Goal: Transaction & Acquisition: Book appointment/travel/reservation

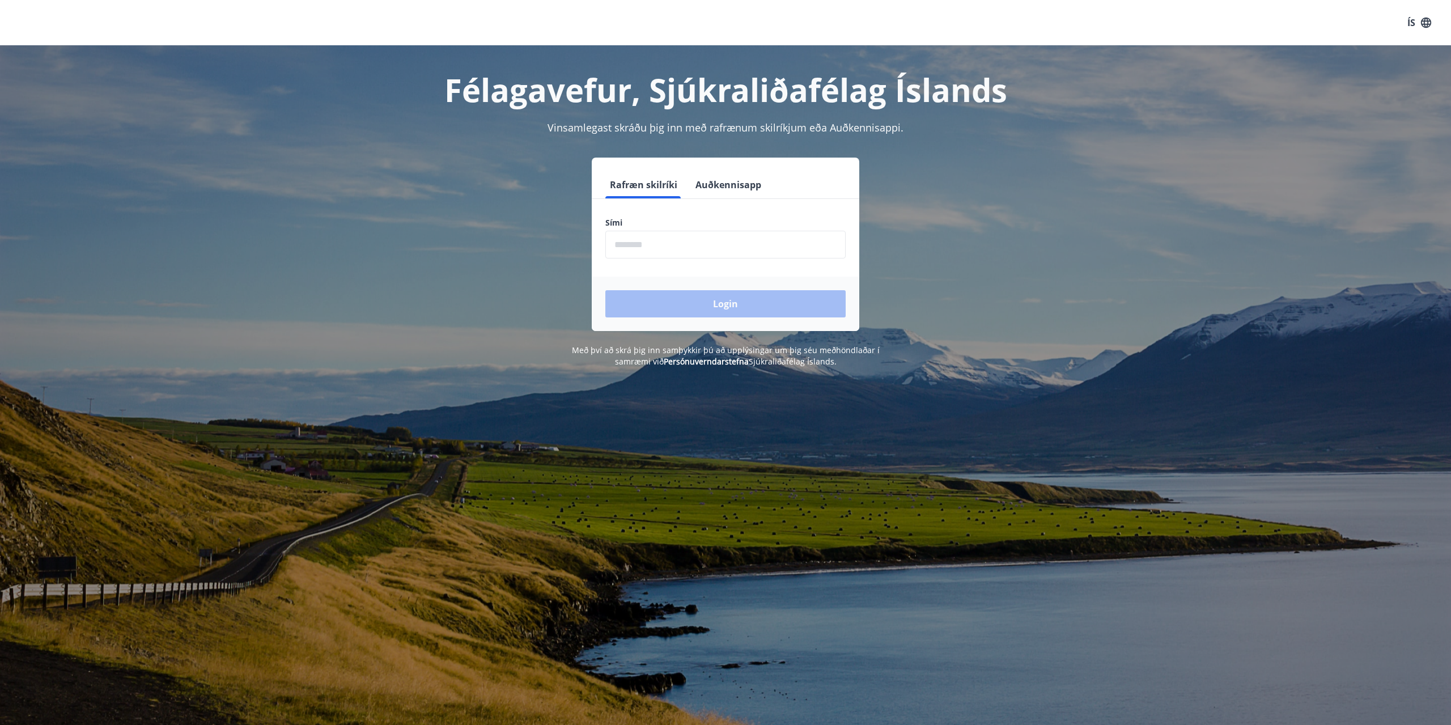
click at [726, 246] on input "phone" at bounding box center [725, 245] width 240 height 28
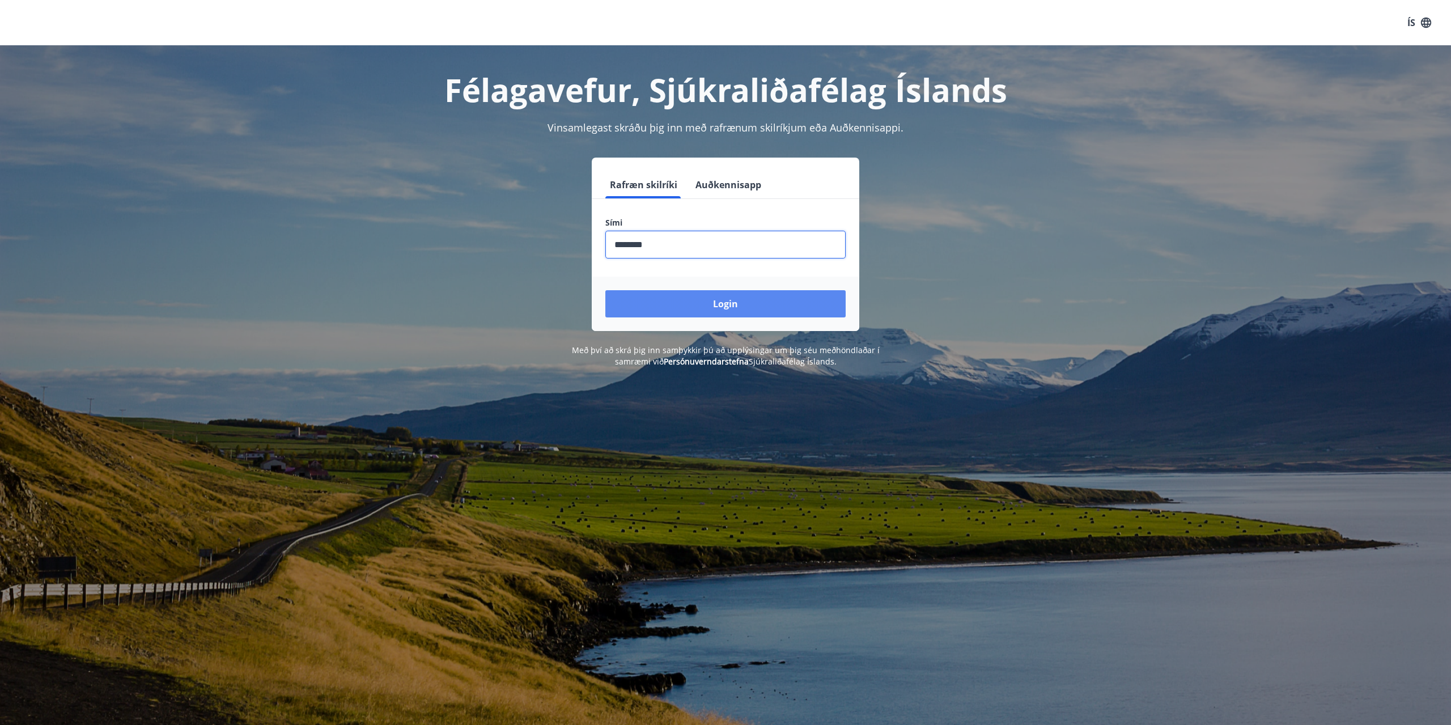
type input "********"
click at [668, 309] on button "Login" at bounding box center [725, 303] width 240 height 27
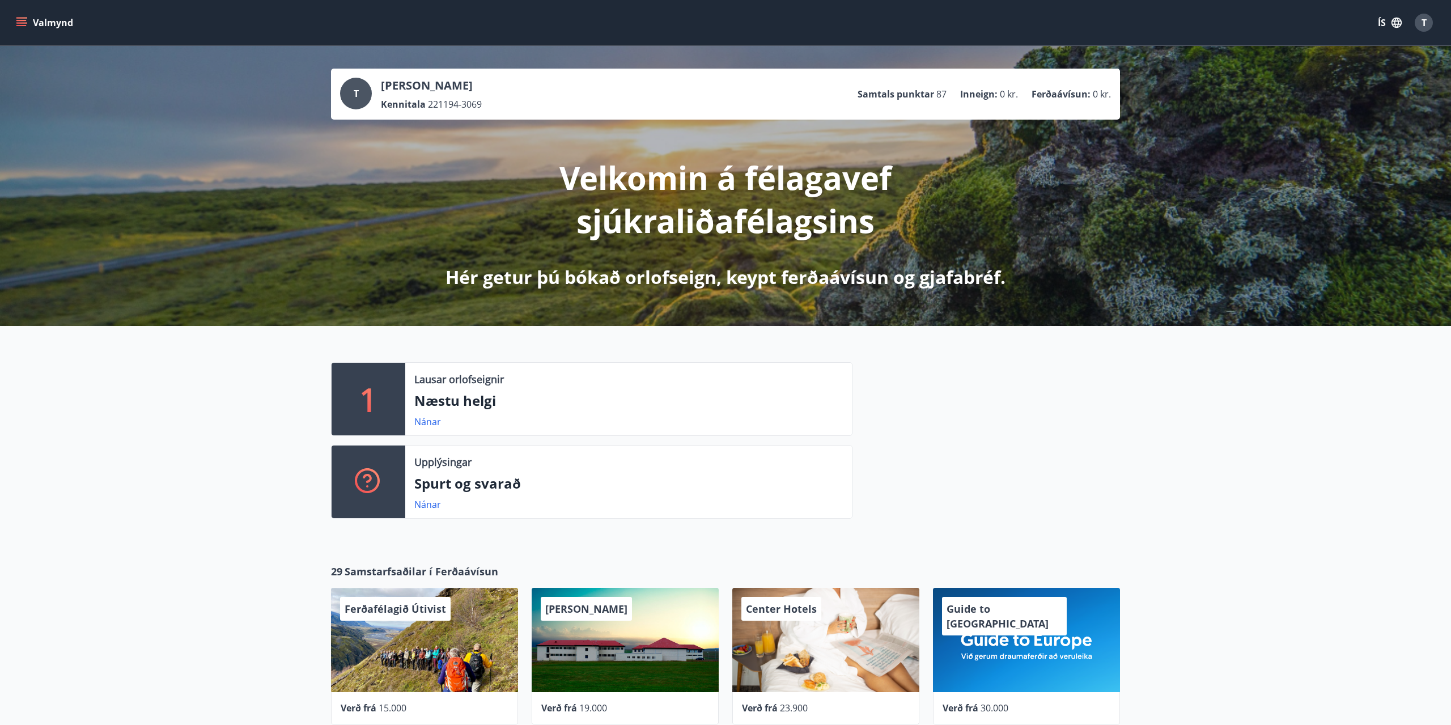
click at [31, 27] on button "Valmynd" at bounding box center [46, 22] width 64 height 20
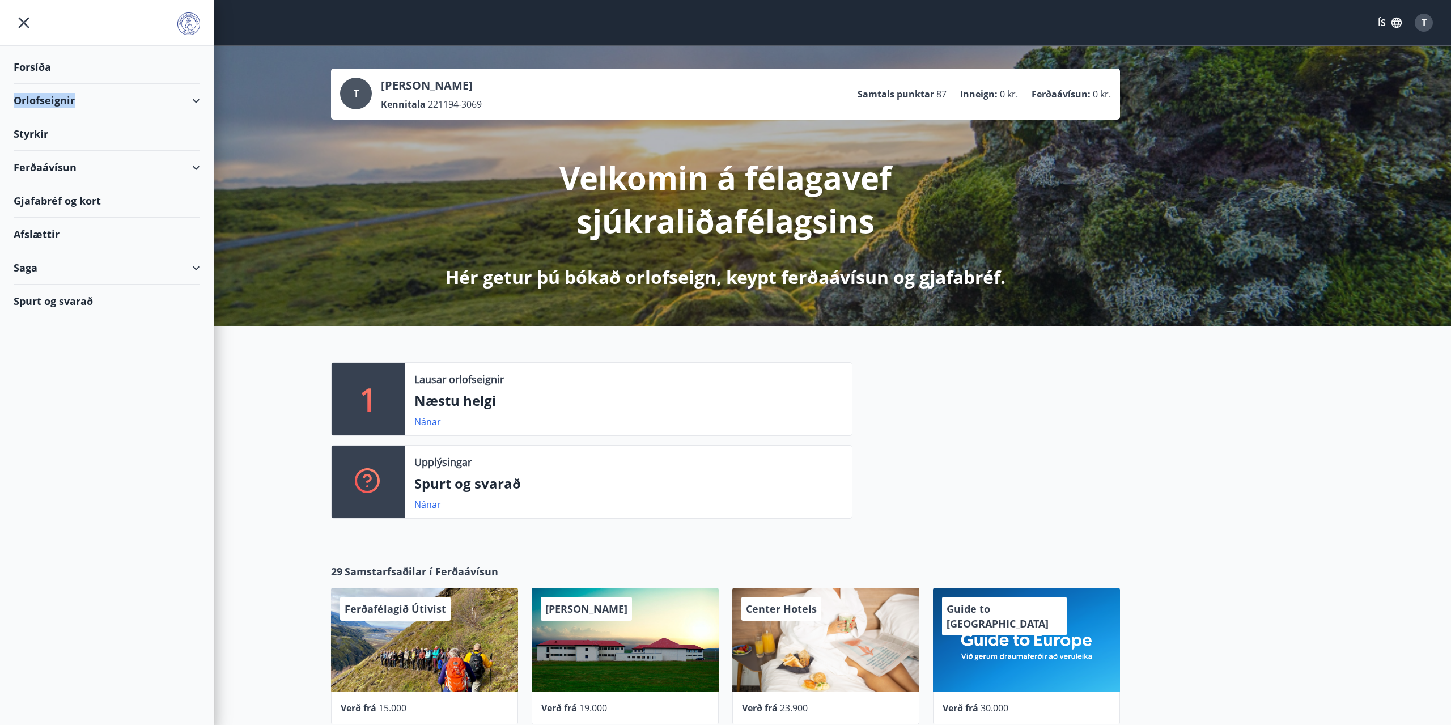
click at [158, 99] on div "Orlofseignir" at bounding box center [107, 100] width 186 height 33
click at [52, 131] on div "Framboð" at bounding box center [107, 129] width 168 height 24
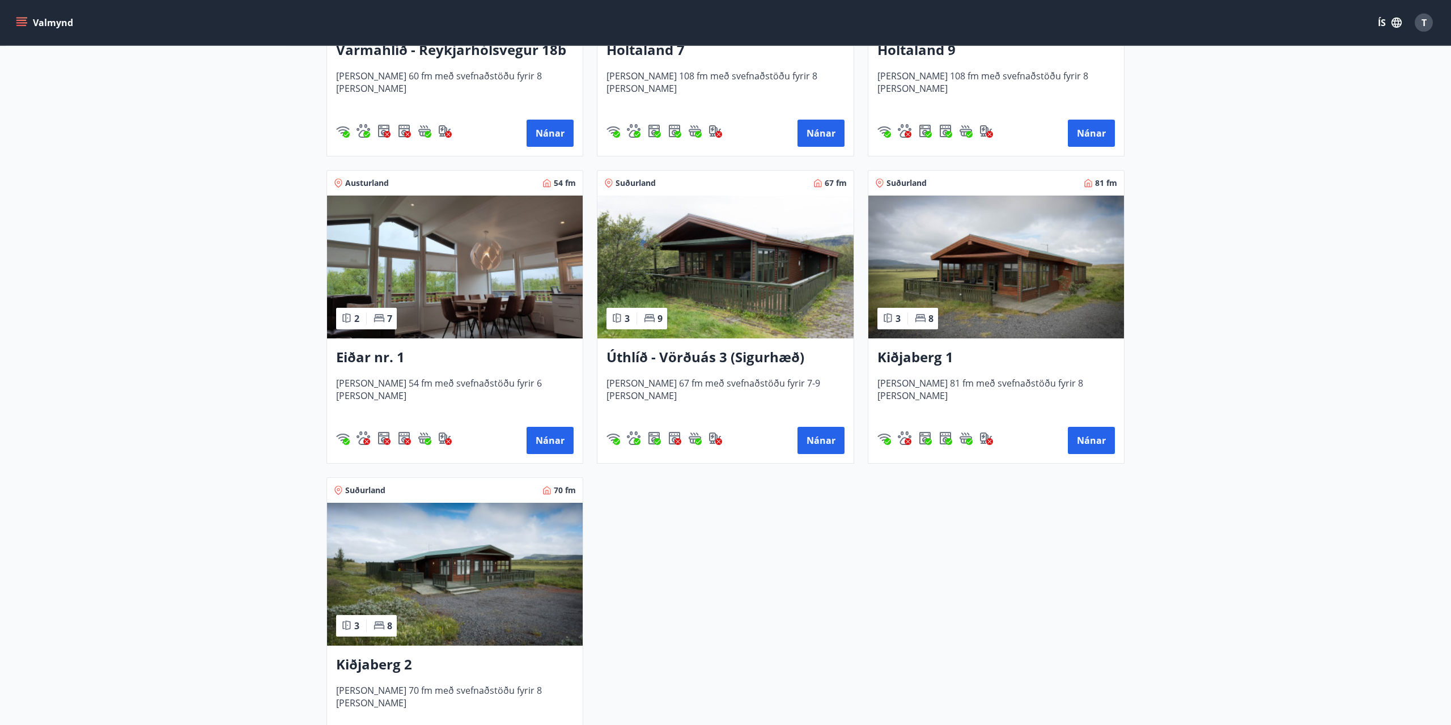
scroll to position [1272, 0]
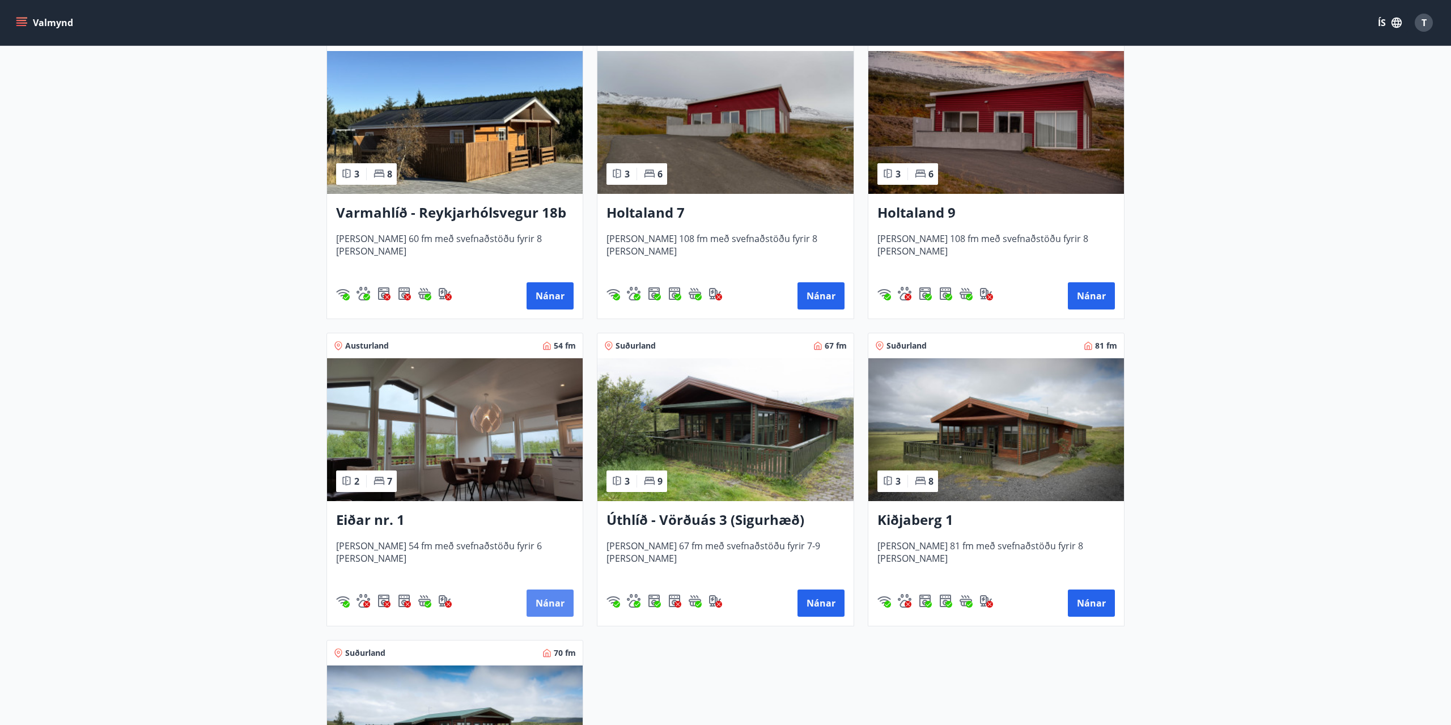
click at [553, 598] on button "Nánar" at bounding box center [550, 602] width 47 height 27
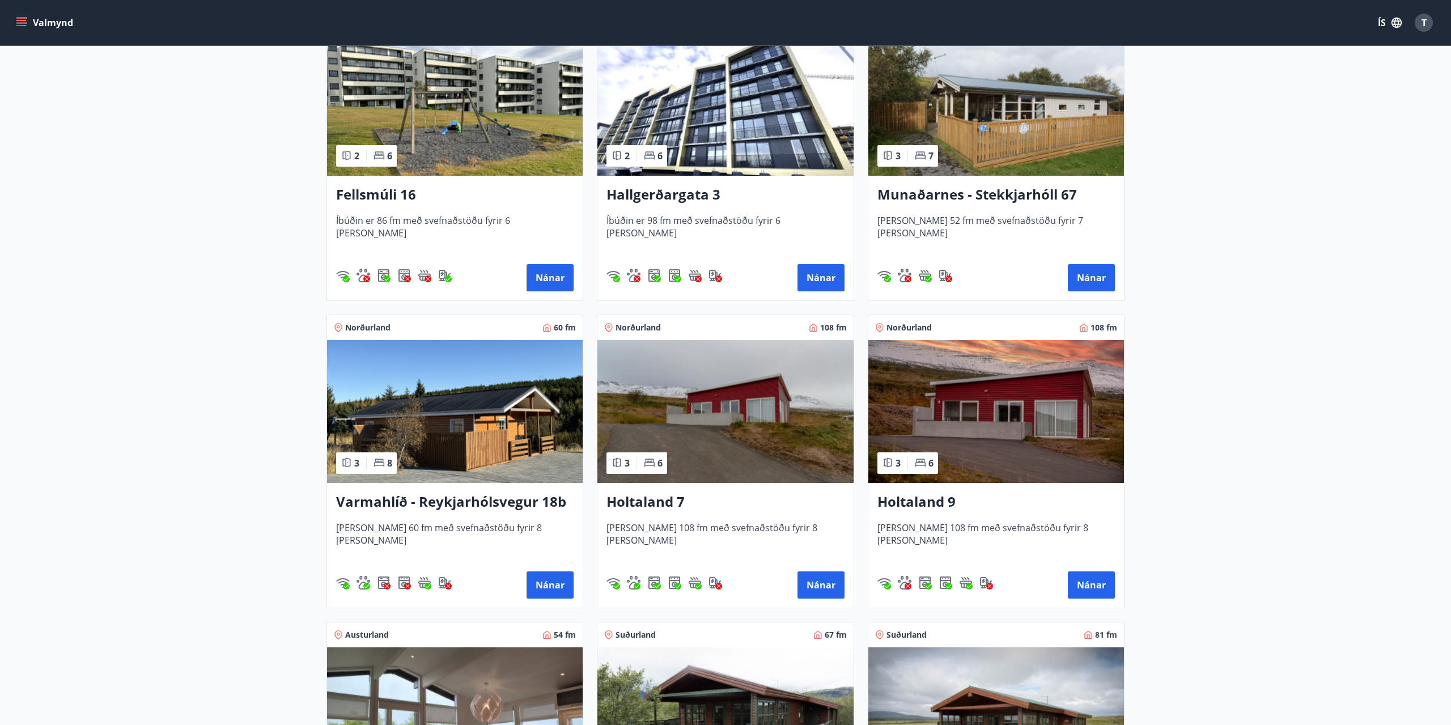
scroll to position [1098, 0]
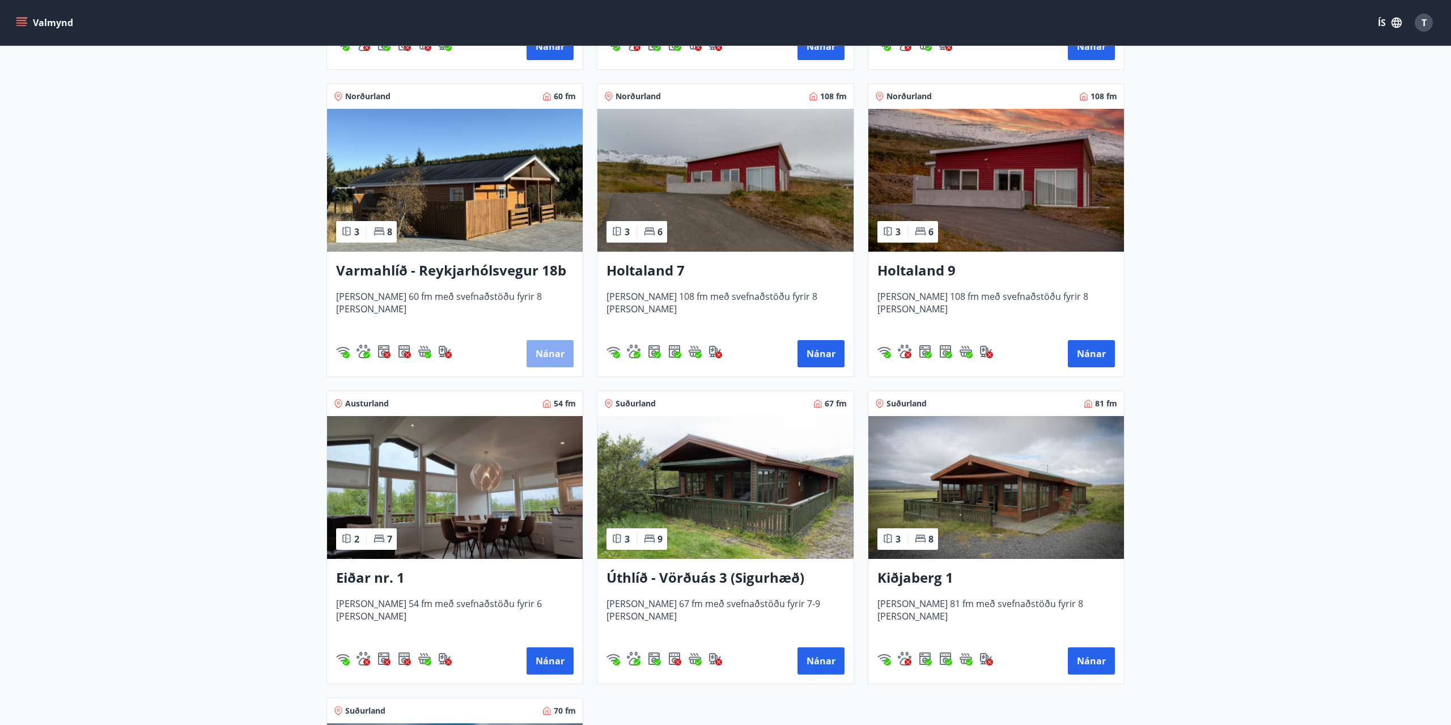
click at [554, 356] on button "Nánar" at bounding box center [550, 353] width 47 height 27
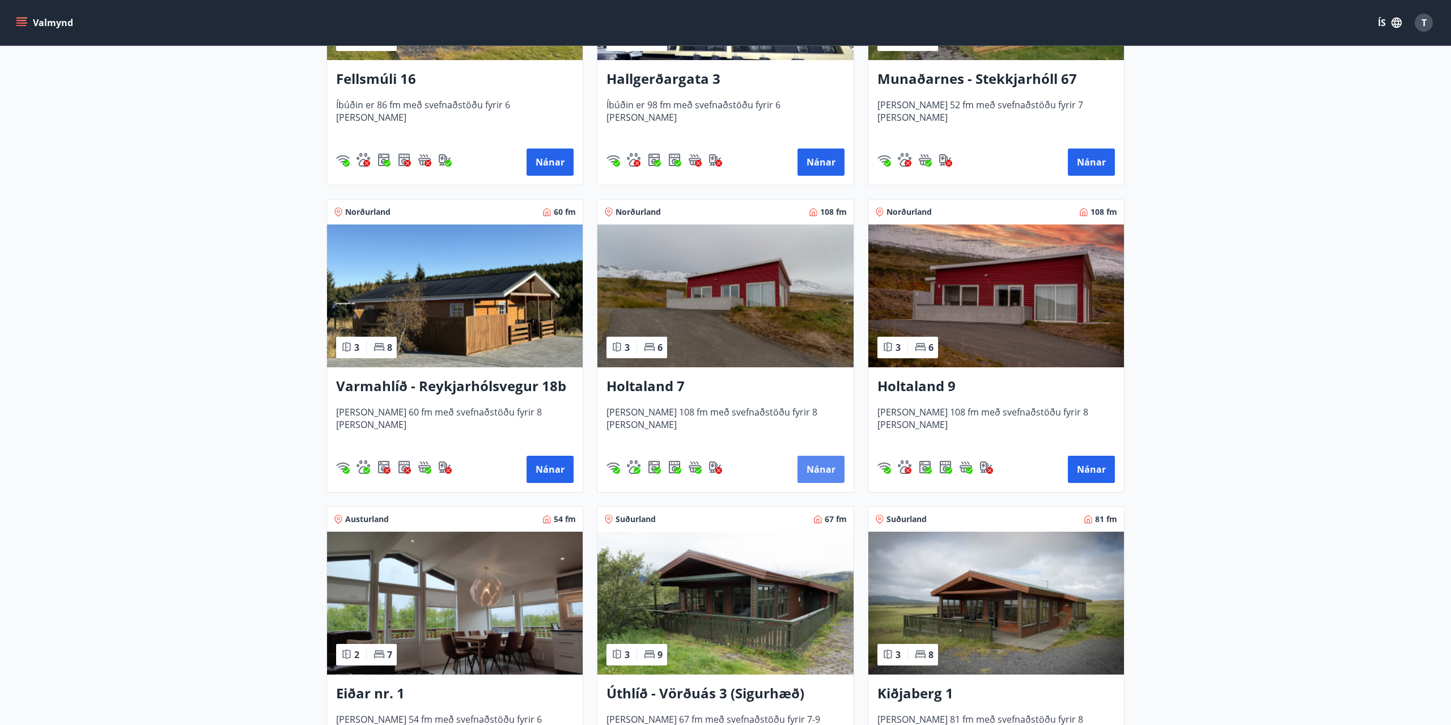
click at [829, 464] on button "Nánar" at bounding box center [820, 469] width 47 height 27
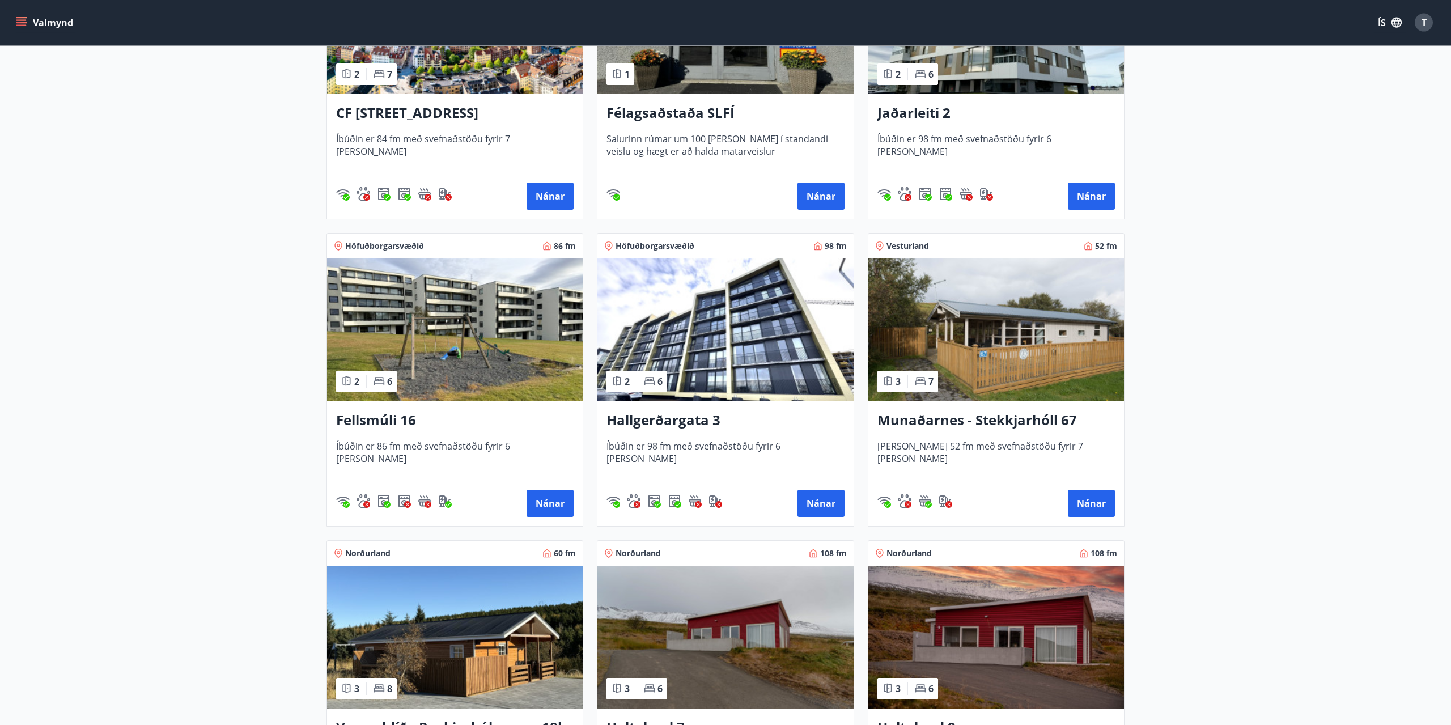
scroll to position [647, 0]
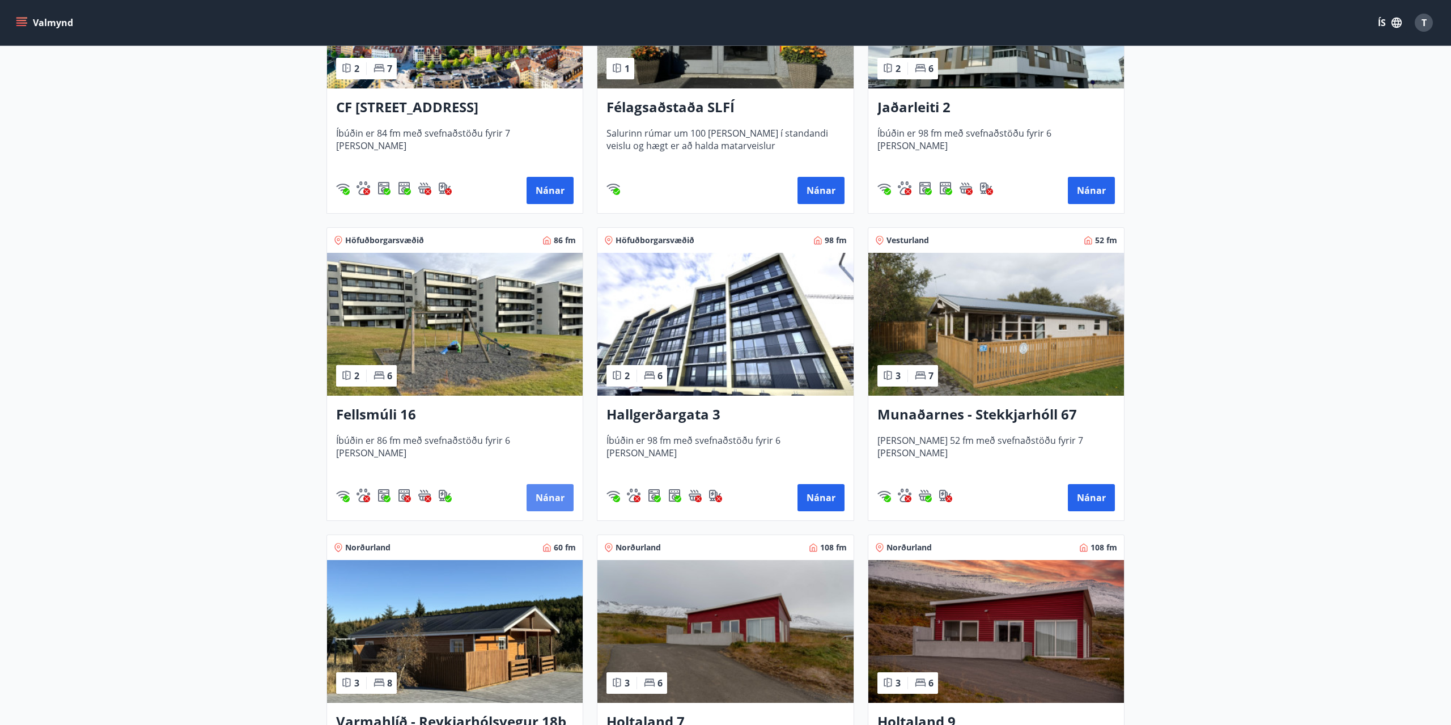
click at [561, 494] on button "Nánar" at bounding box center [550, 497] width 47 height 27
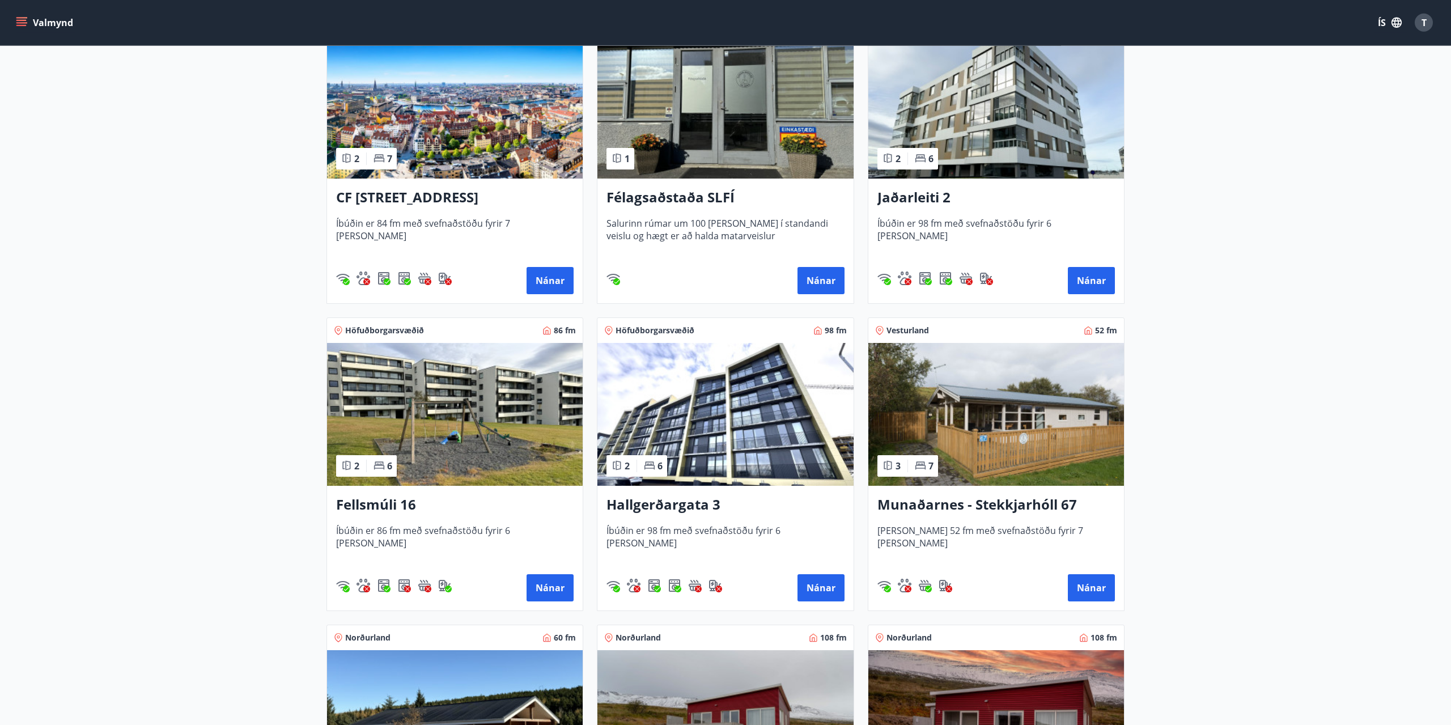
scroll to position [578, 0]
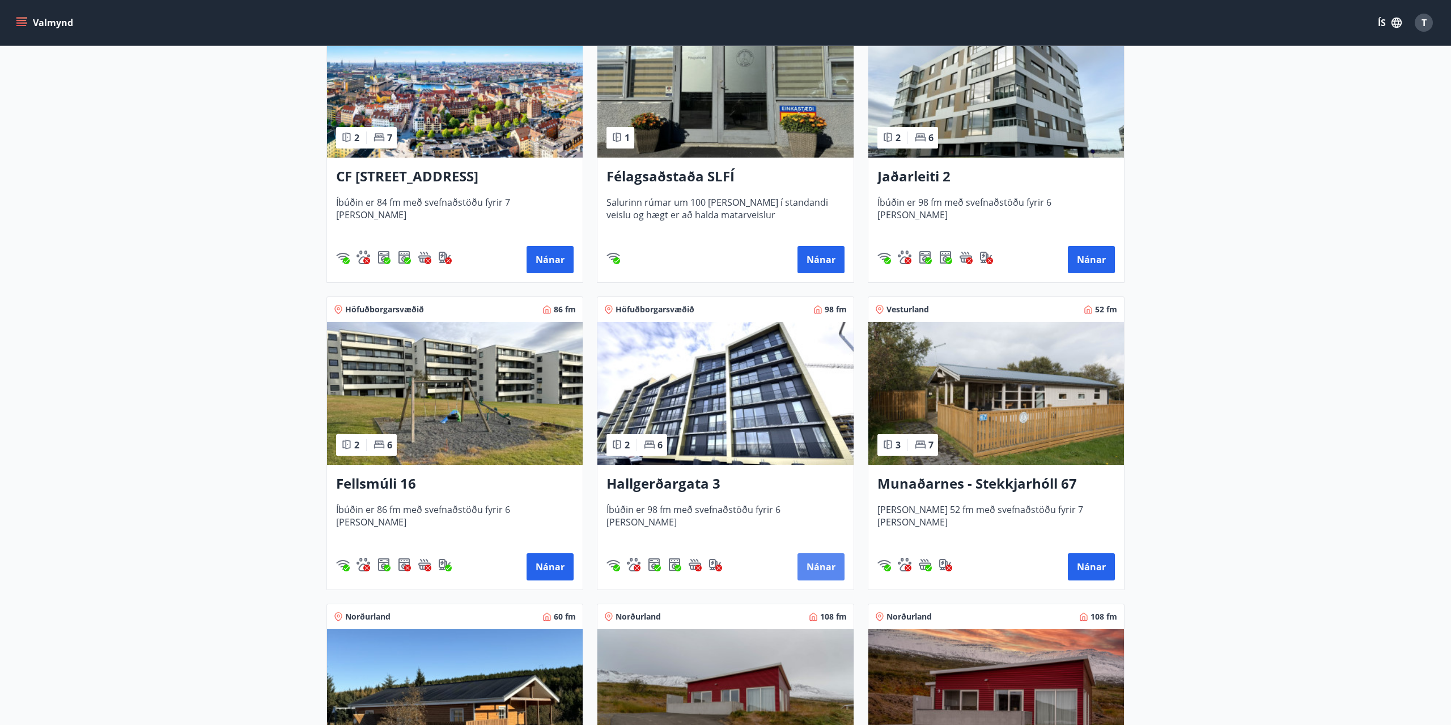
click at [803, 562] on button "Nánar" at bounding box center [820, 566] width 47 height 27
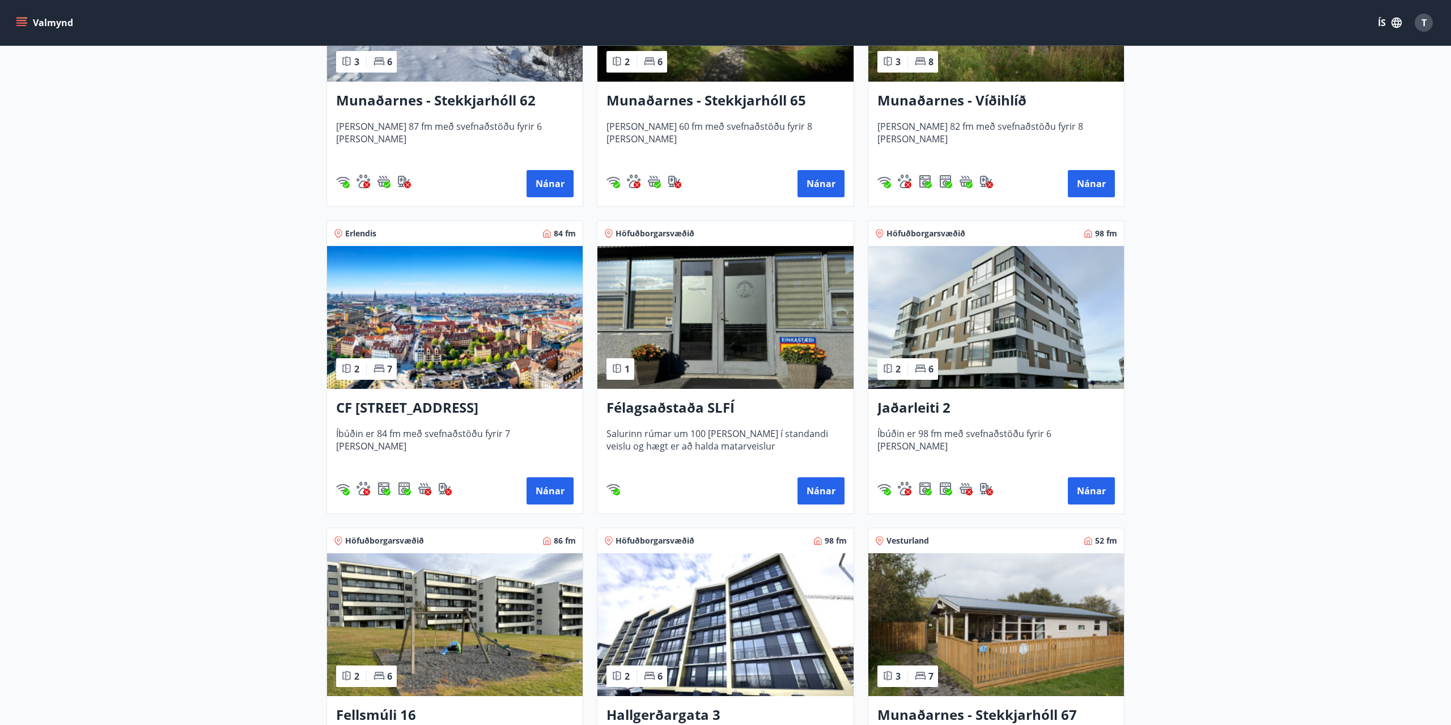
scroll to position [520, 0]
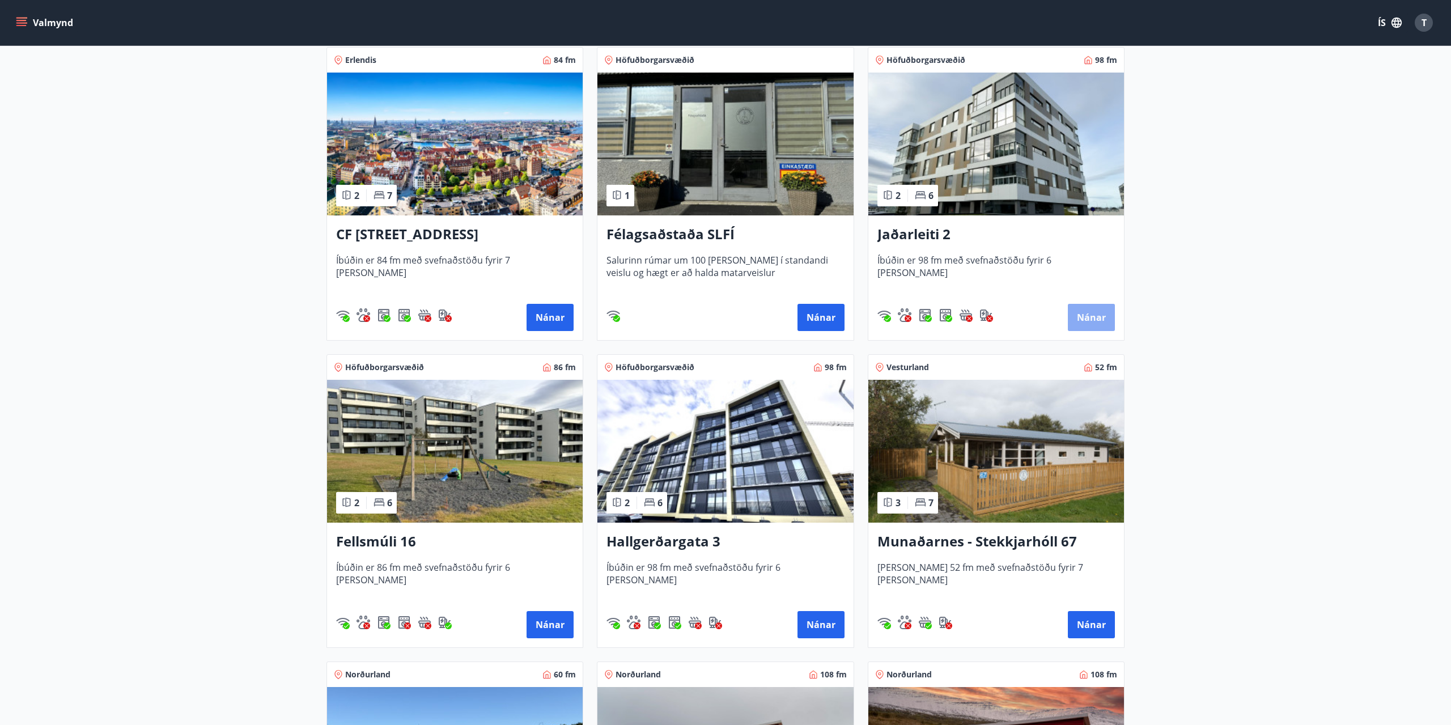
click at [1104, 318] on button "Nánar" at bounding box center [1091, 317] width 47 height 27
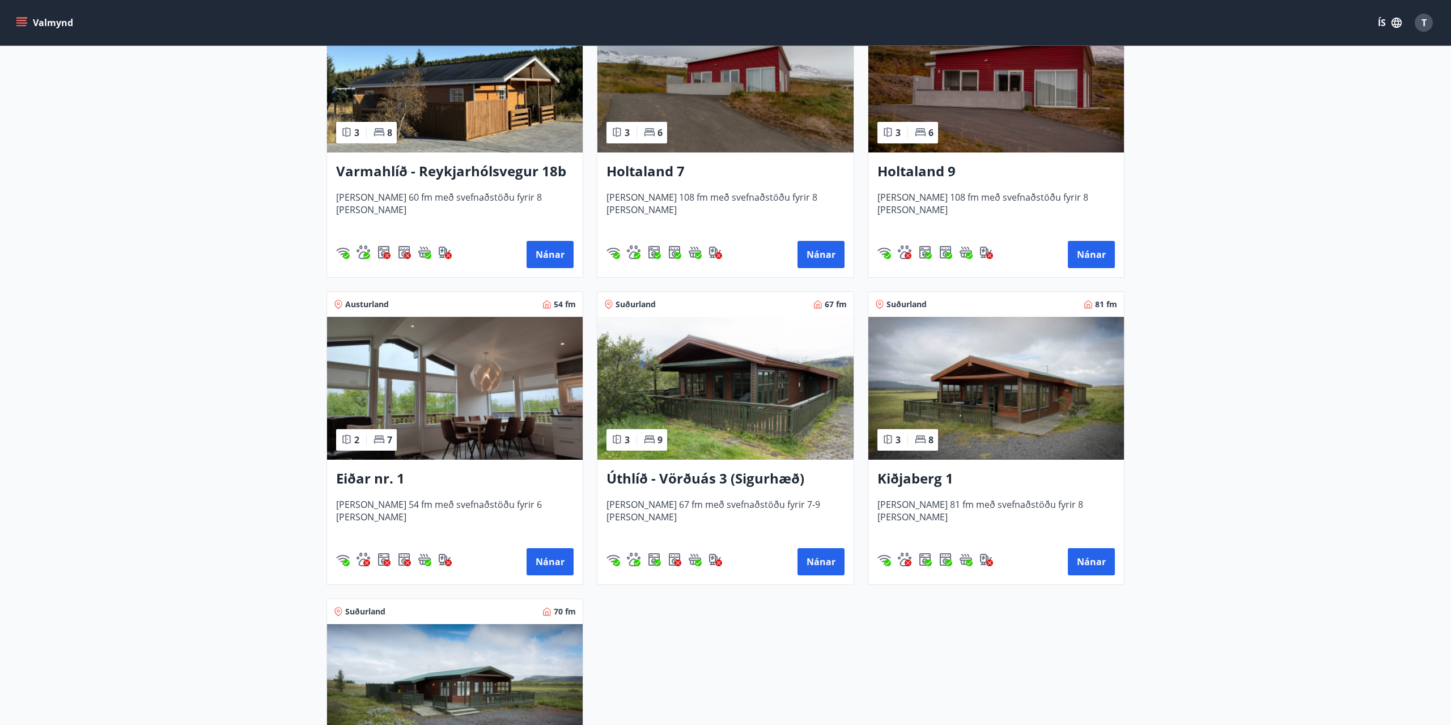
scroll to position [1214, 0]
